Goal: Task Accomplishment & Management: Use online tool/utility

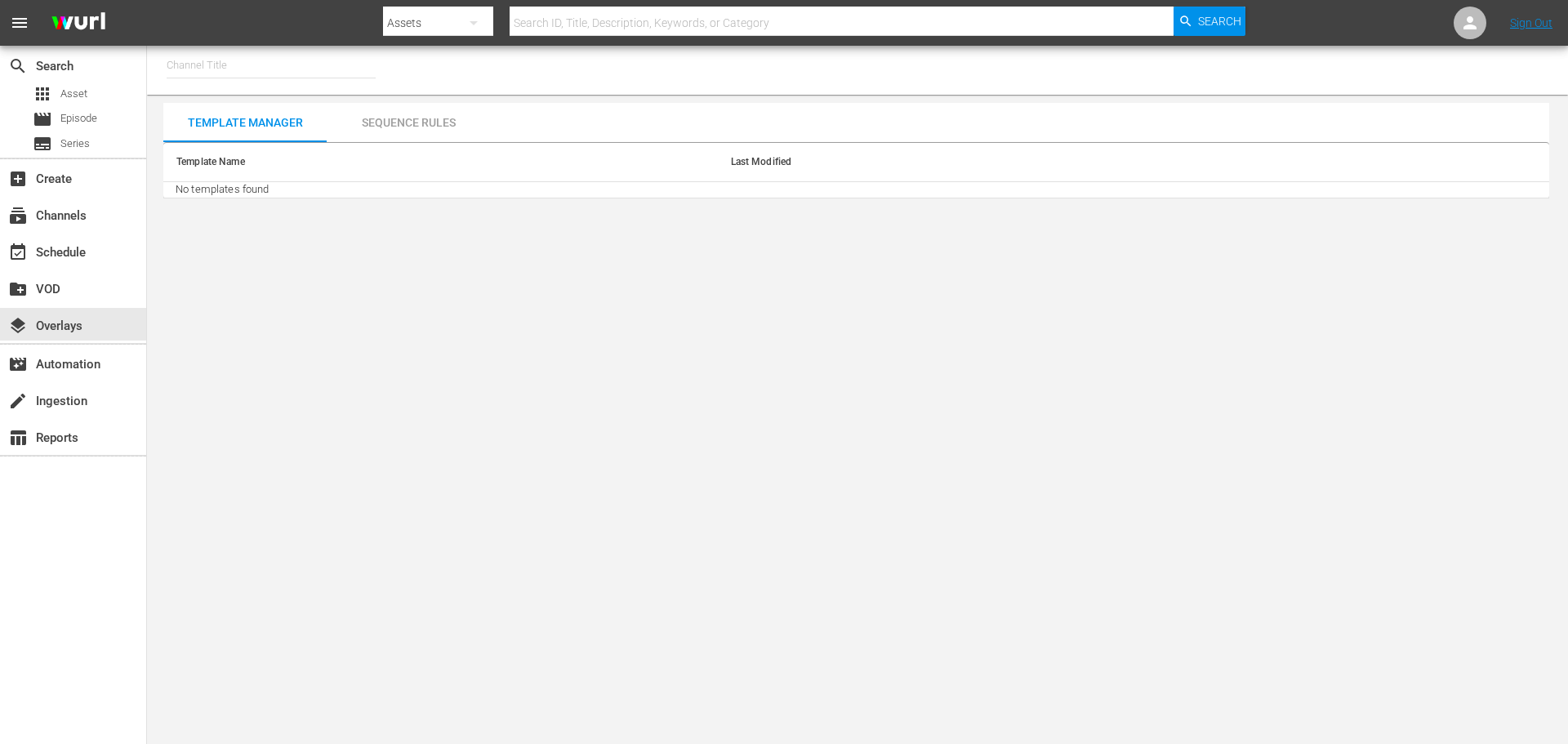
click at [210, 68] on input "text" at bounding box center [270, 65] width 209 height 40
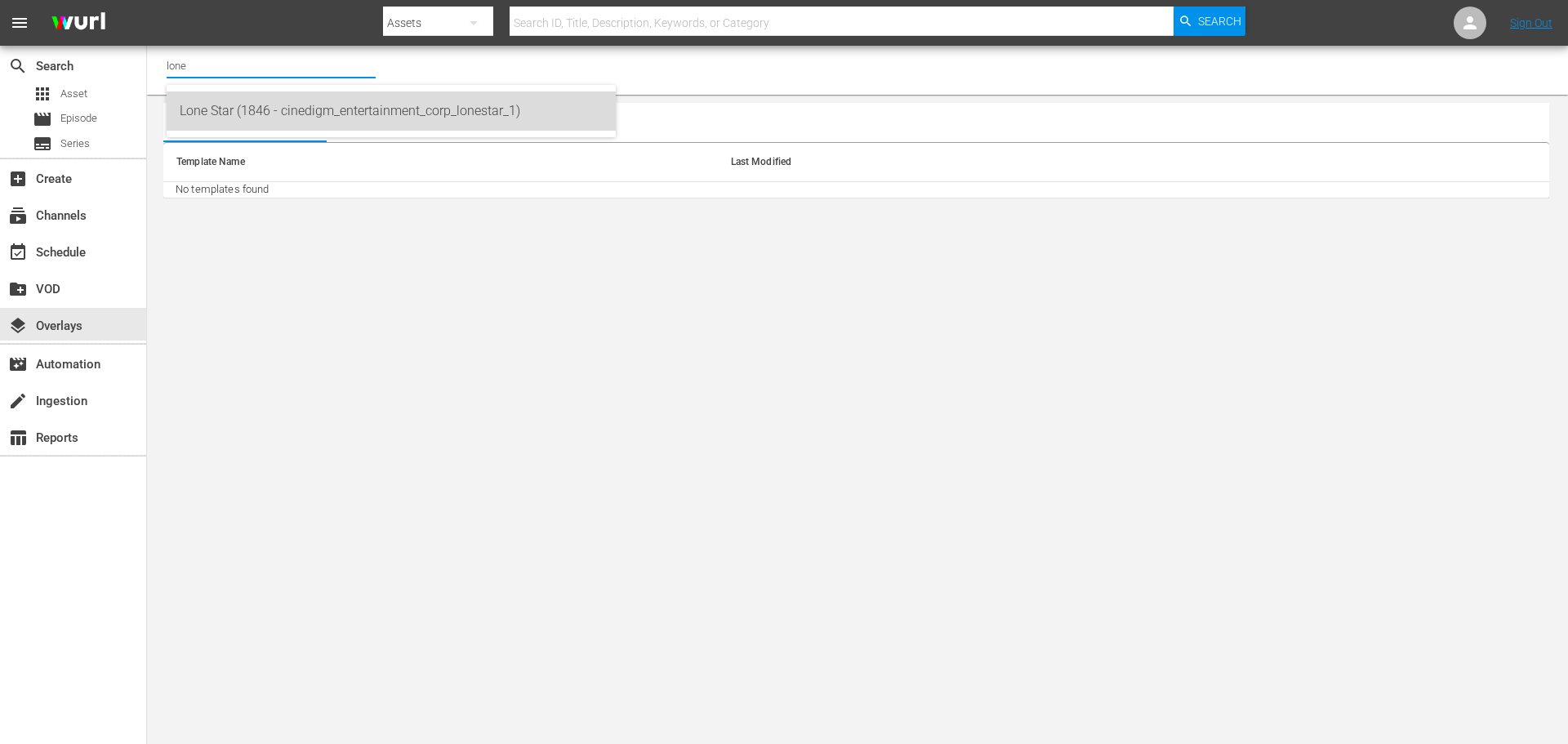
click at [247, 113] on div "Lone Star (1846 - cinedigm_entertainment_corp_lonestar_1)" at bounding box center [391, 112] width 423 height 40
type input "Lone Star (1846 - cinedigm_entertainment_corp_lonestar_1)"
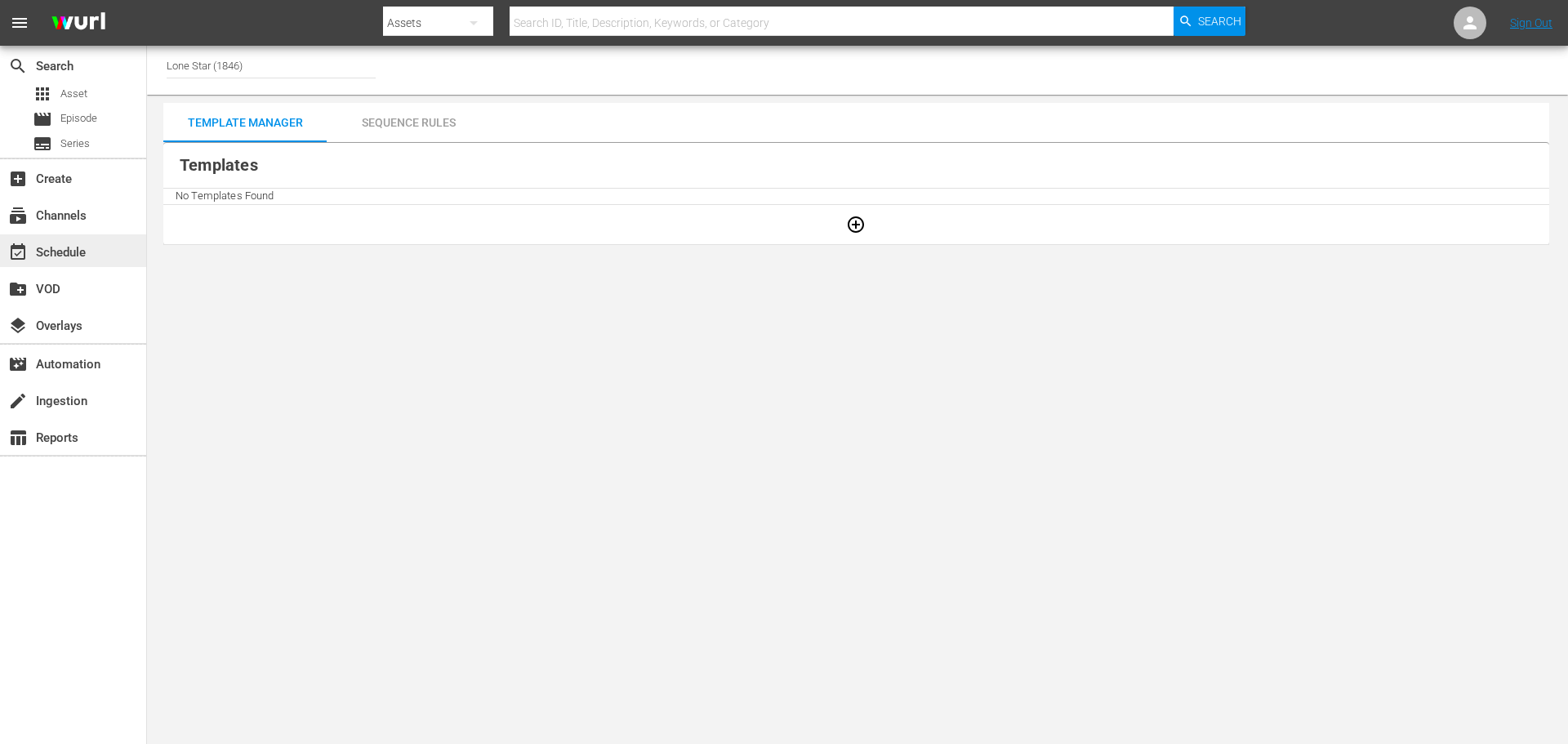
click at [34, 253] on div "event_available Schedule" at bounding box center [46, 249] width 92 height 15
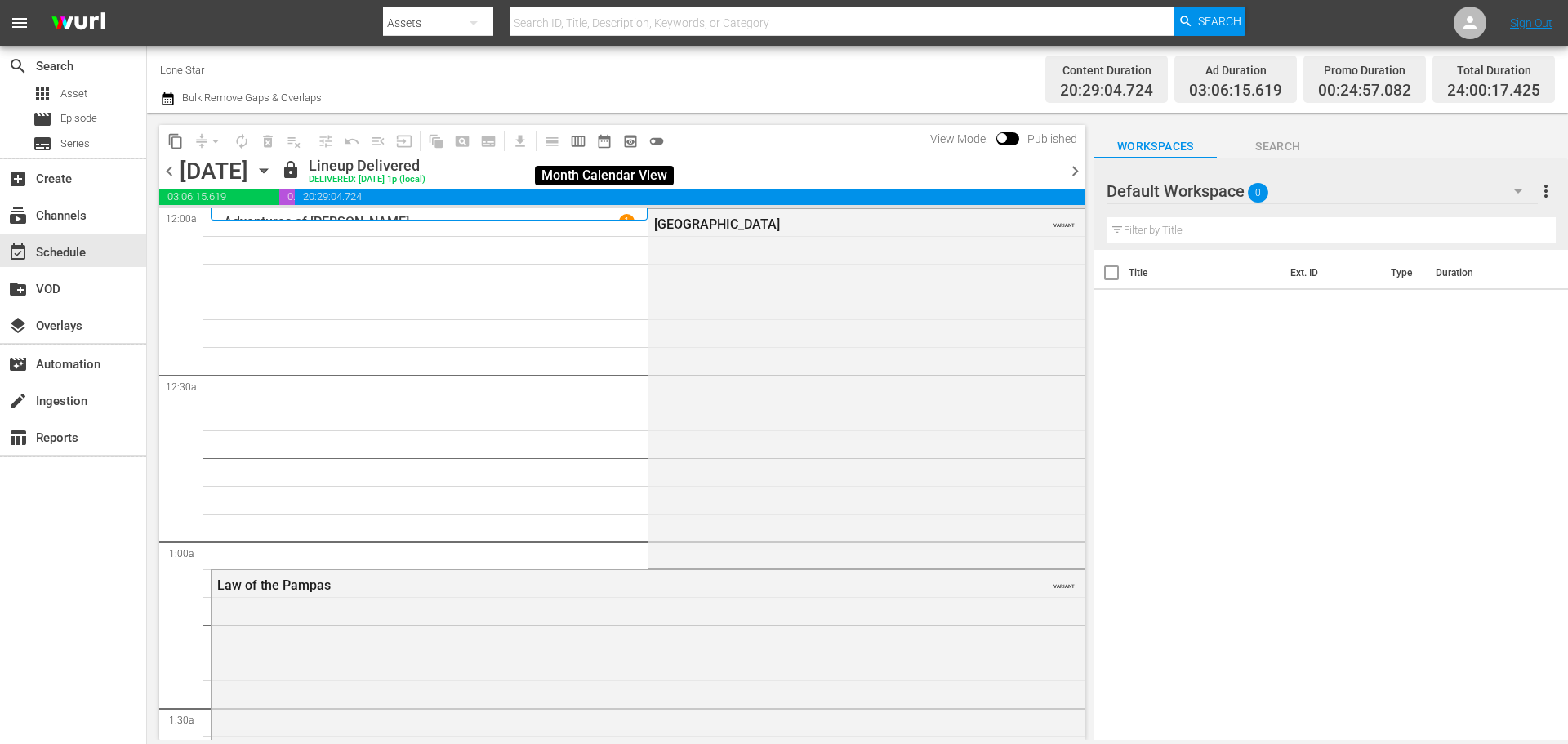
click at [607, 142] on span "date_range_outlined" at bounding box center [604, 141] width 16 height 16
